Goal: Information Seeking & Learning: Learn about a topic

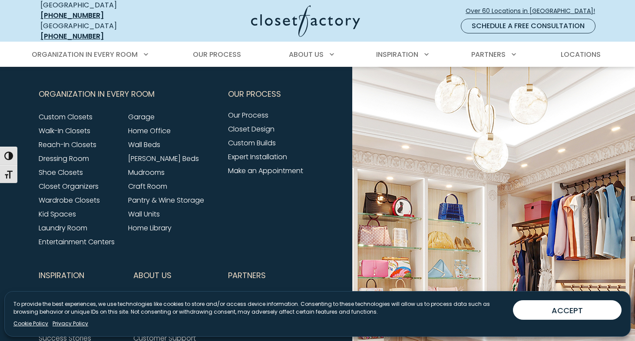
scroll to position [266, 0]
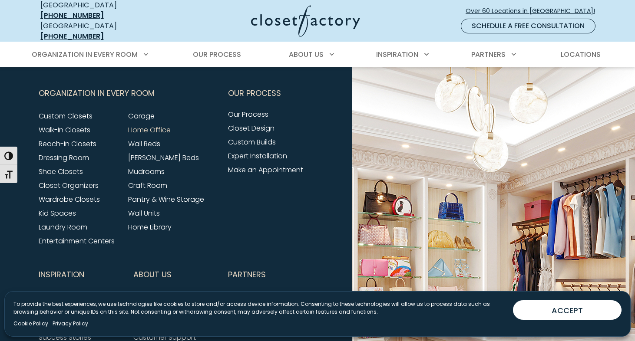
click at [163, 125] on link "Home Office" at bounding box center [149, 130] width 43 height 10
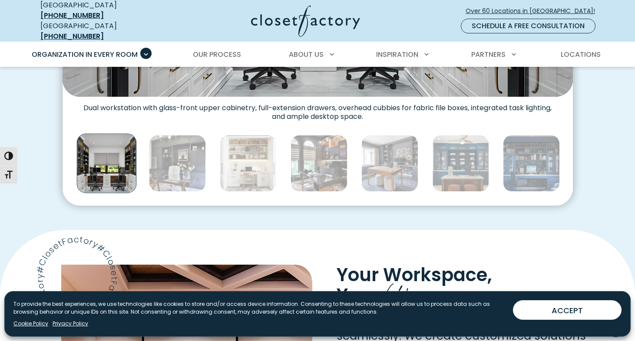
scroll to position [479, 0]
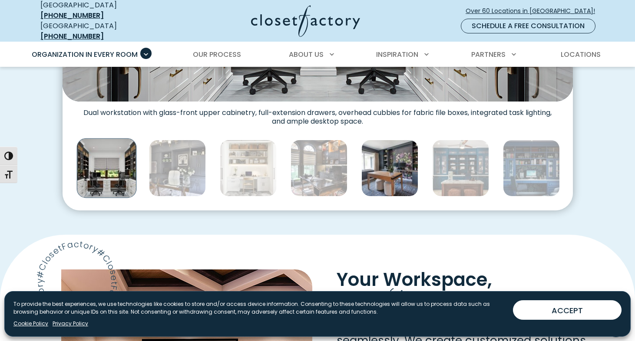
click at [378, 175] on img "Thumbnail Gallery" at bounding box center [389, 168] width 57 height 57
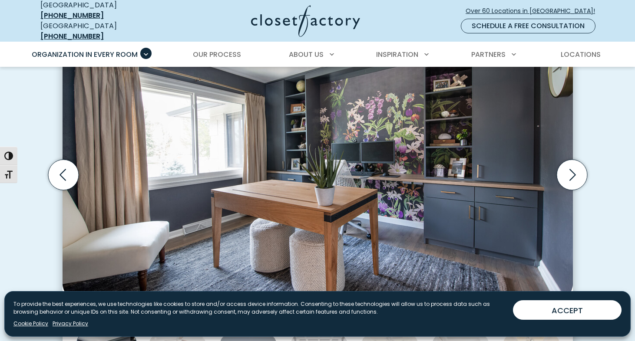
scroll to position [288, 0]
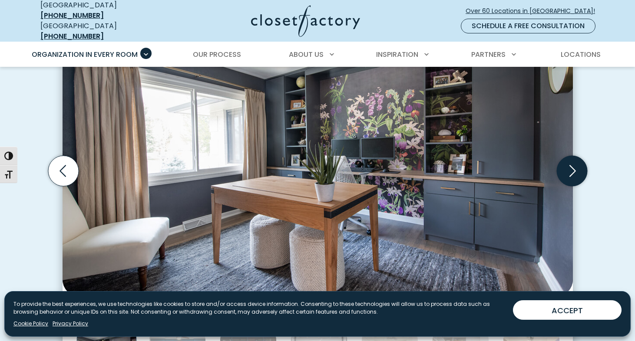
click at [574, 167] on icon "Next slide" at bounding box center [571, 171] width 30 height 30
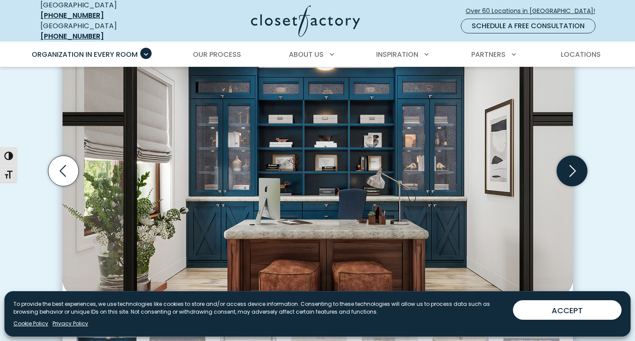
click at [574, 167] on icon "Next slide" at bounding box center [571, 171] width 30 height 30
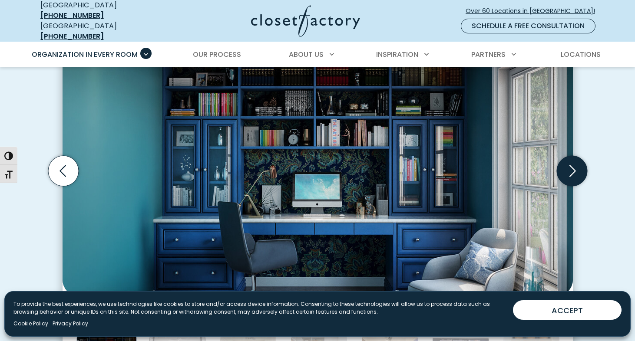
click at [574, 167] on icon "Next slide" at bounding box center [571, 171] width 30 height 30
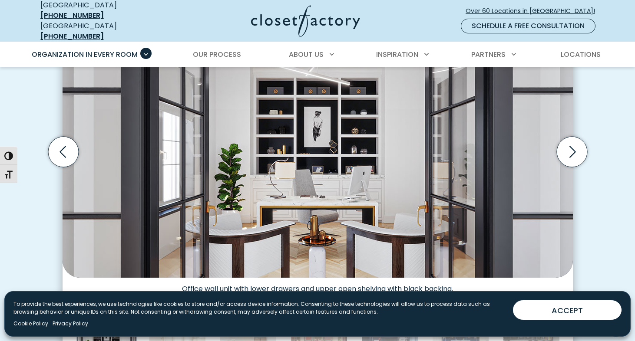
scroll to position [302, 0]
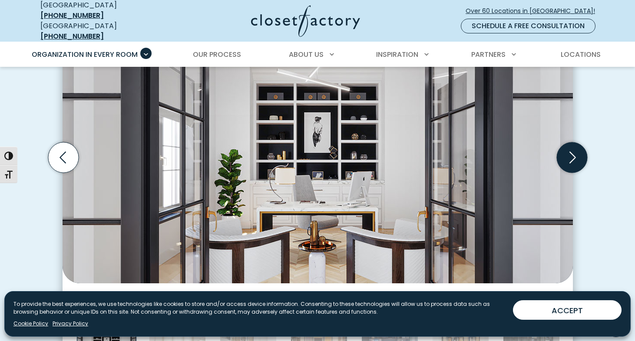
click at [574, 152] on icon "Next slide" at bounding box center [572, 158] width 7 height 12
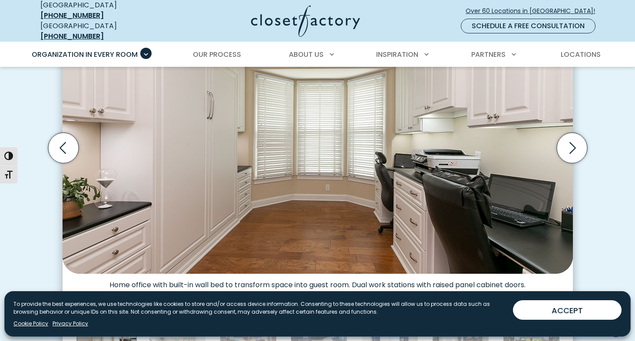
scroll to position [310, 0]
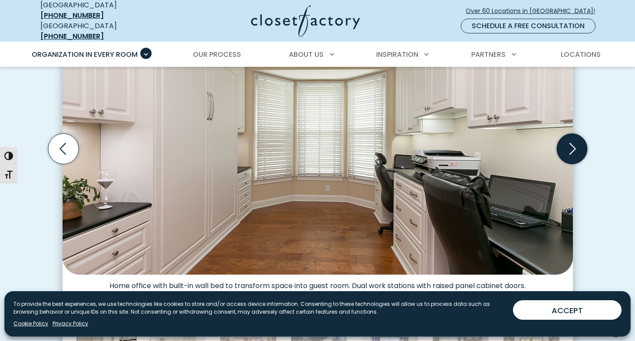
click at [576, 149] on icon "Next slide" at bounding box center [571, 149] width 30 height 30
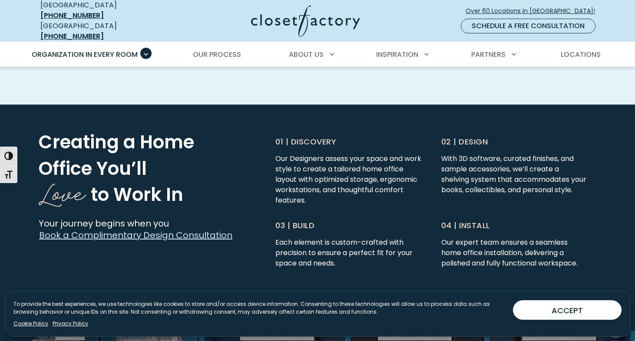
scroll to position [2112, 0]
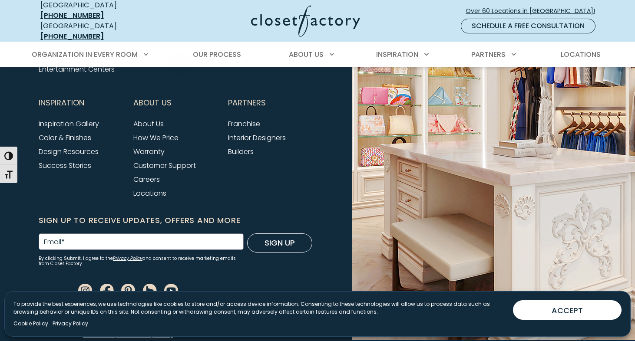
scroll to position [437, 0]
